Goal: Information Seeking & Learning: Find specific fact

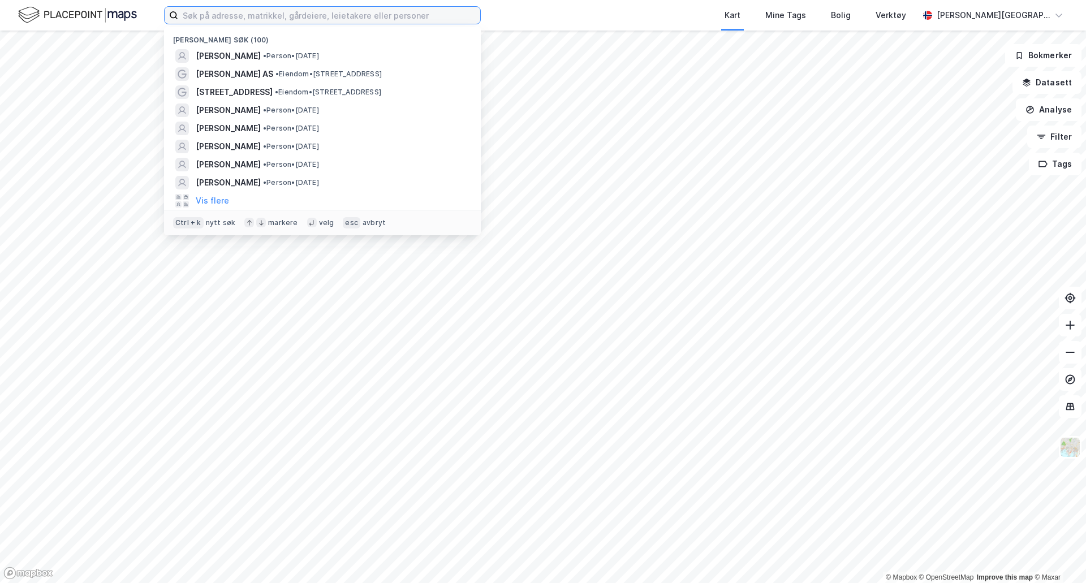
click at [291, 7] on input at bounding box center [329, 15] width 302 height 17
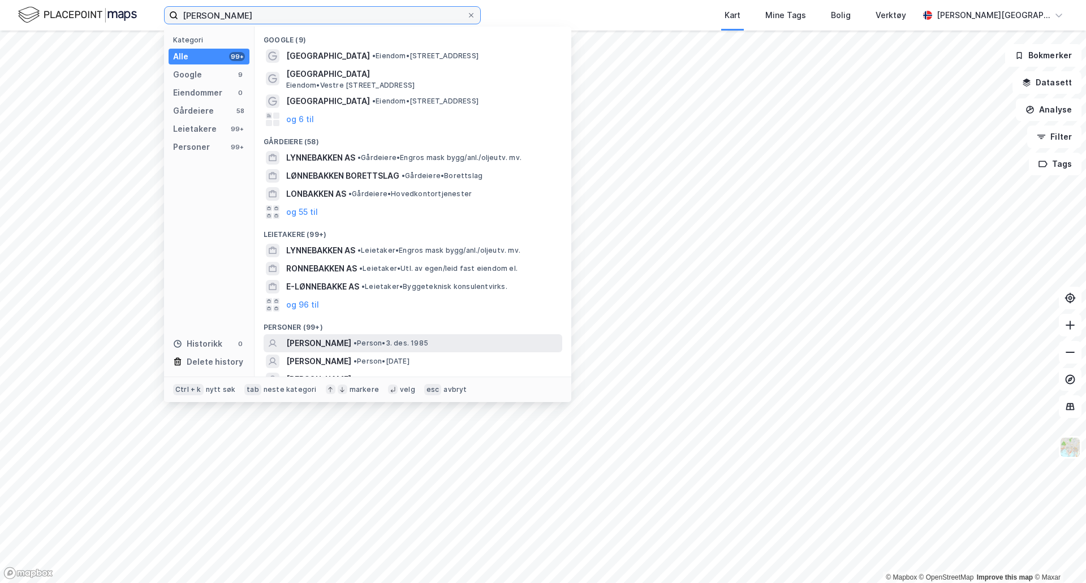
type input "[PERSON_NAME]"
click at [351, 342] on span "[PERSON_NAME]" at bounding box center [318, 344] width 65 height 14
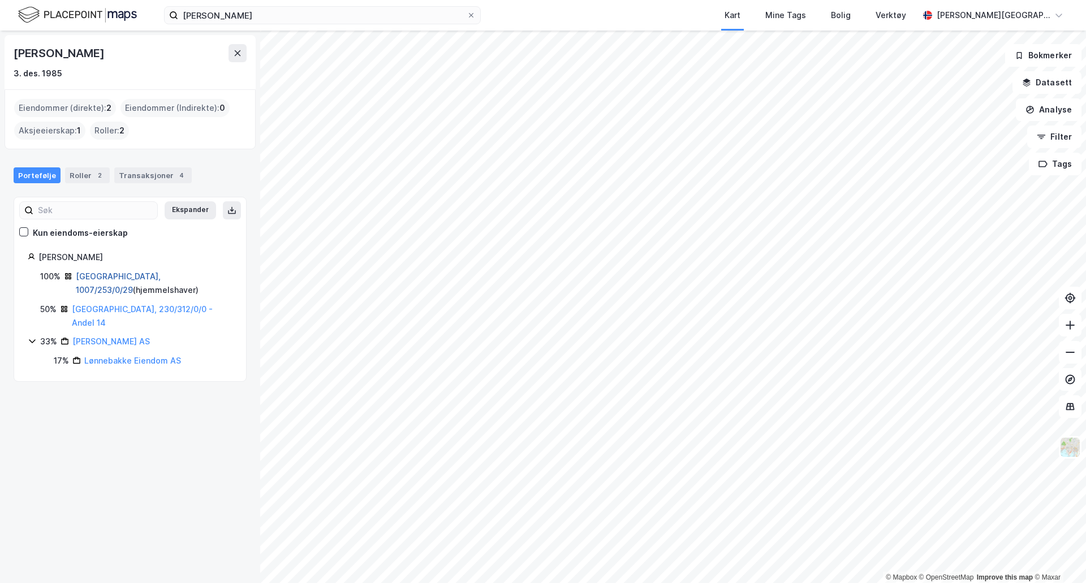
click at [125, 275] on link "[GEOGRAPHIC_DATA], 1007/253/0/29" at bounding box center [118, 283] width 85 height 23
click at [118, 309] on link "[GEOGRAPHIC_DATA], 230/312/0/0 - Andel 14" at bounding box center [142, 315] width 141 height 23
click at [162, 309] on link "[GEOGRAPHIC_DATA], 230/312/0/0 - Andel 14" at bounding box center [142, 315] width 141 height 23
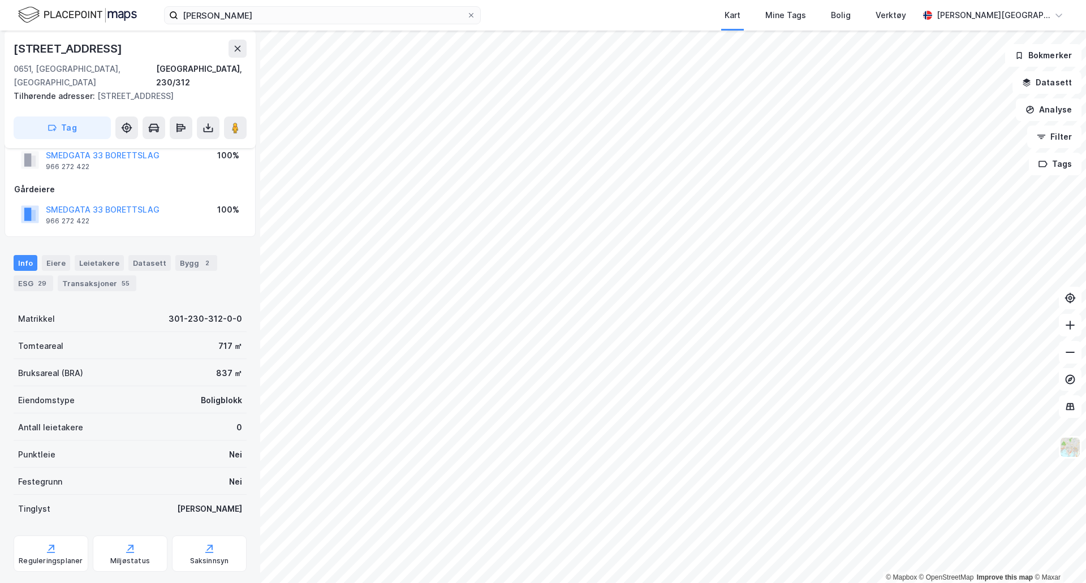
scroll to position [83, 0]
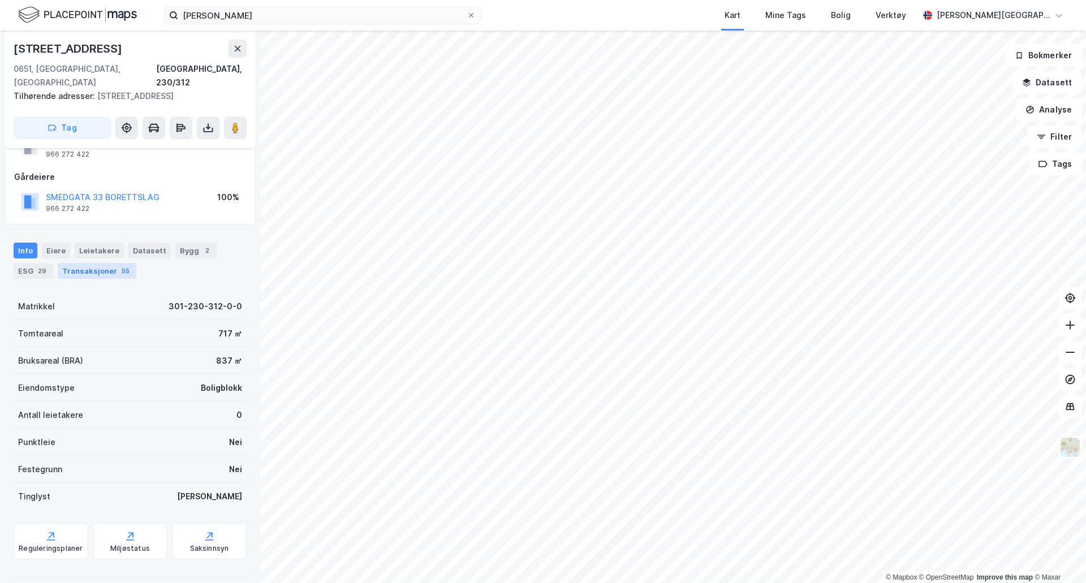
click at [111, 263] on div "Transaksjoner 55" at bounding box center [97, 271] width 79 height 16
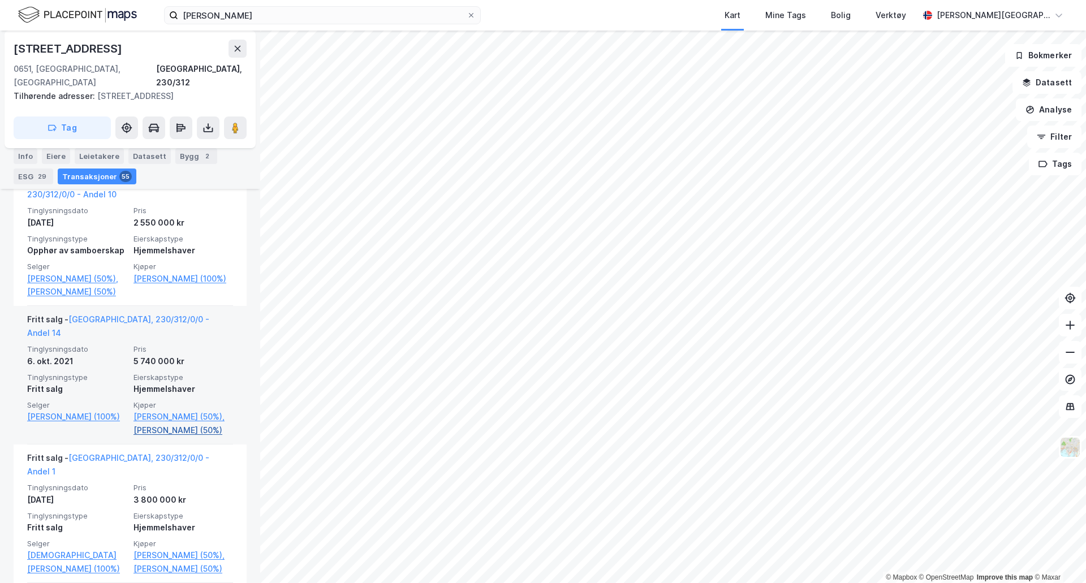
scroll to position [1640, 0]
click at [195, 423] on link "[PERSON_NAME] (50%)" at bounding box center [184, 430] width 100 height 14
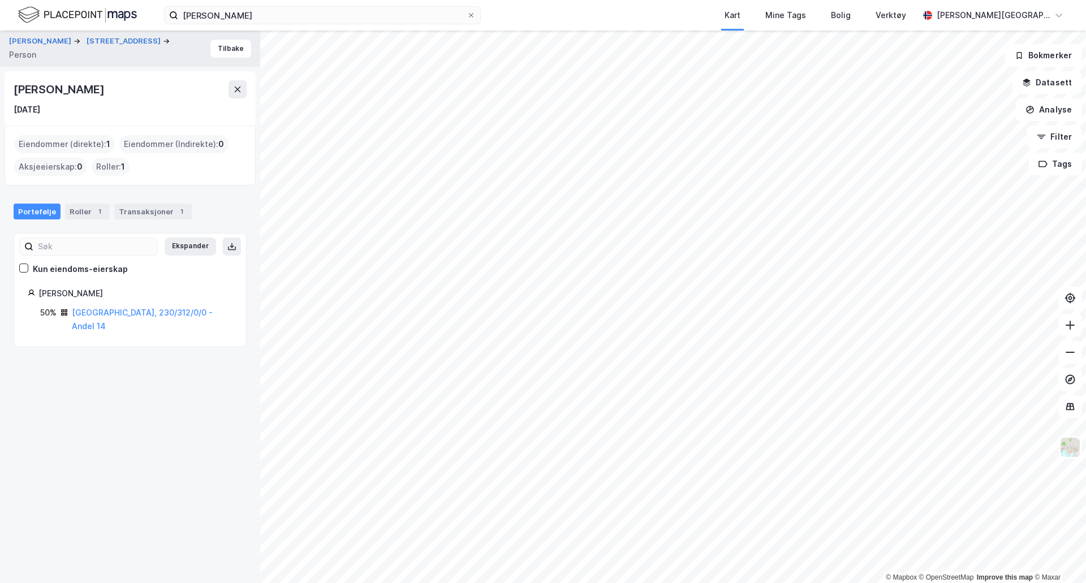
drag, startPoint x: 19, startPoint y: 89, endPoint x: 149, endPoint y: 91, distance: 130.1
click at [106, 91] on div "[PERSON_NAME]" at bounding box center [60, 89] width 93 height 18
copy div "[PERSON_NAME]"
click at [147, 312] on link "[GEOGRAPHIC_DATA], 230/312/0/0 - Andel 14" at bounding box center [142, 319] width 141 height 23
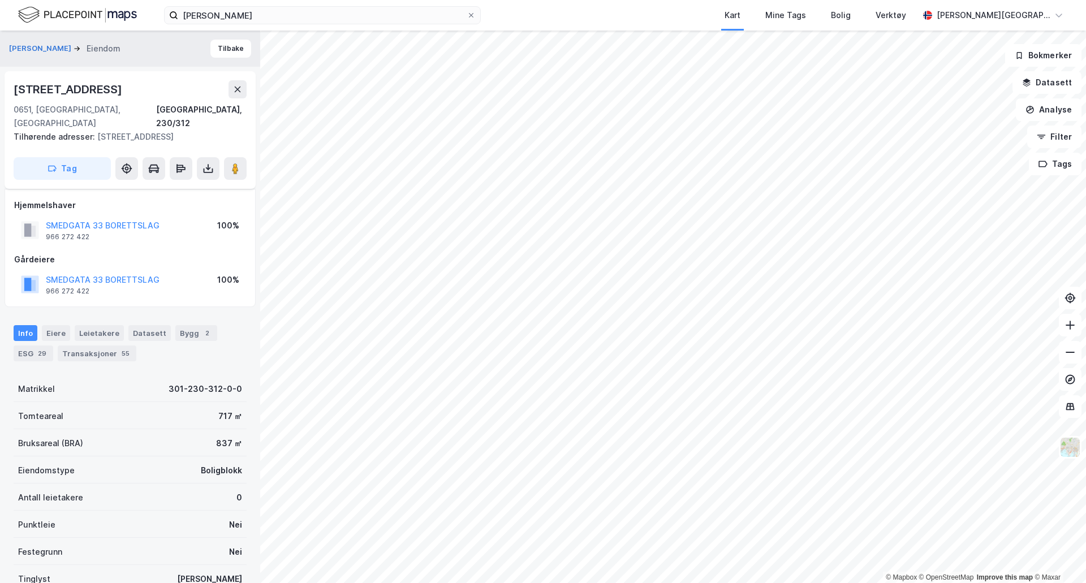
scroll to position [83, 0]
